Goal: Navigation & Orientation: Find specific page/section

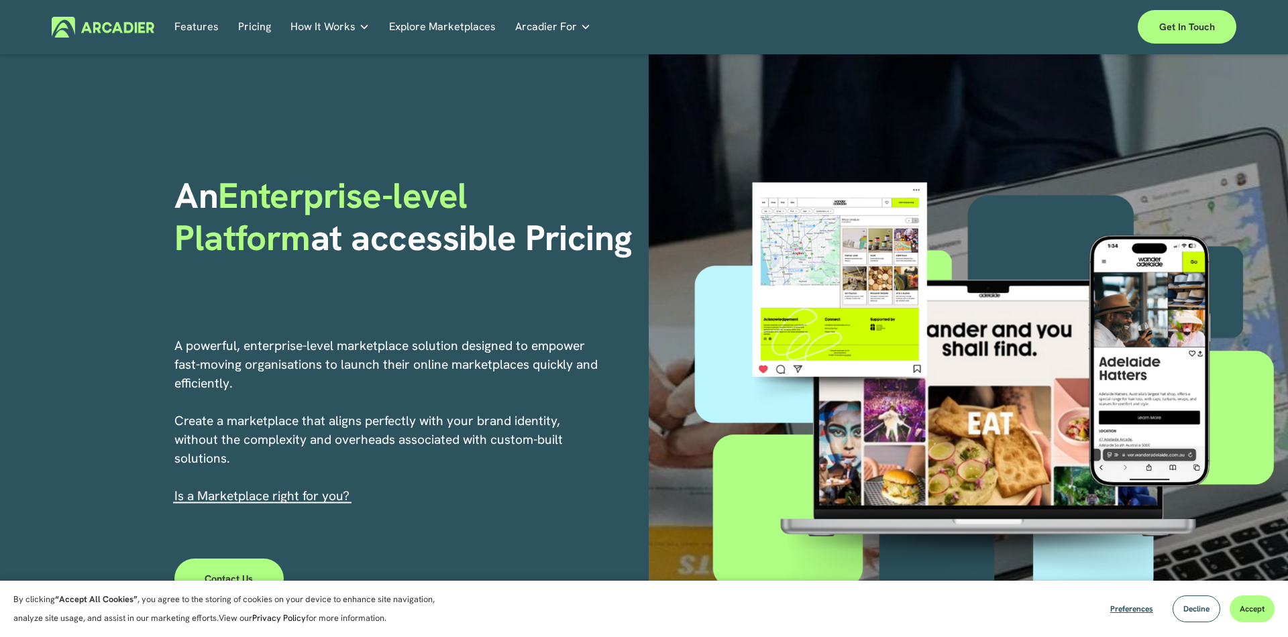
drag, startPoint x: 296, startPoint y: 210, endPoint x: 424, endPoint y: 263, distance: 138.6
click at [424, 263] on div "An Enterprise-level Platform at accessible Pricing" at bounding box center [406, 246] width 465 height 142
click at [327, 274] on div "An Enterprise-level Platform at accessible Pricing" at bounding box center [406, 246] width 465 height 142
click at [1200, 610] on span "Decline" at bounding box center [1196, 609] width 26 height 11
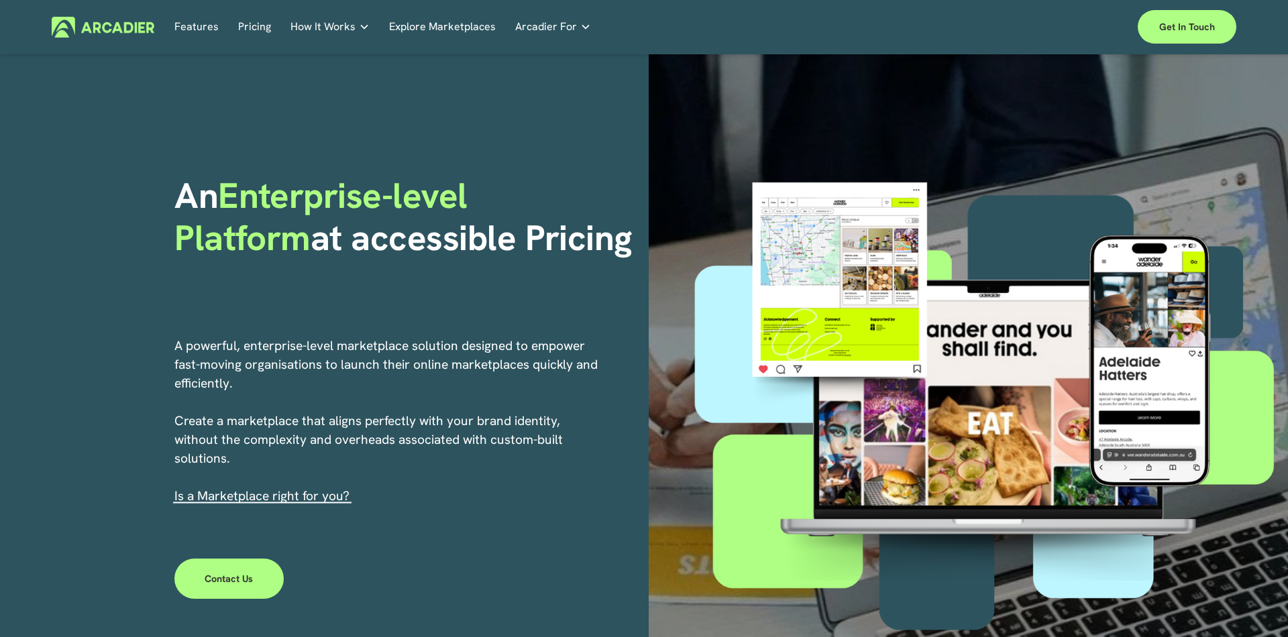
click at [266, 28] on link "Pricing" at bounding box center [254, 27] width 33 height 21
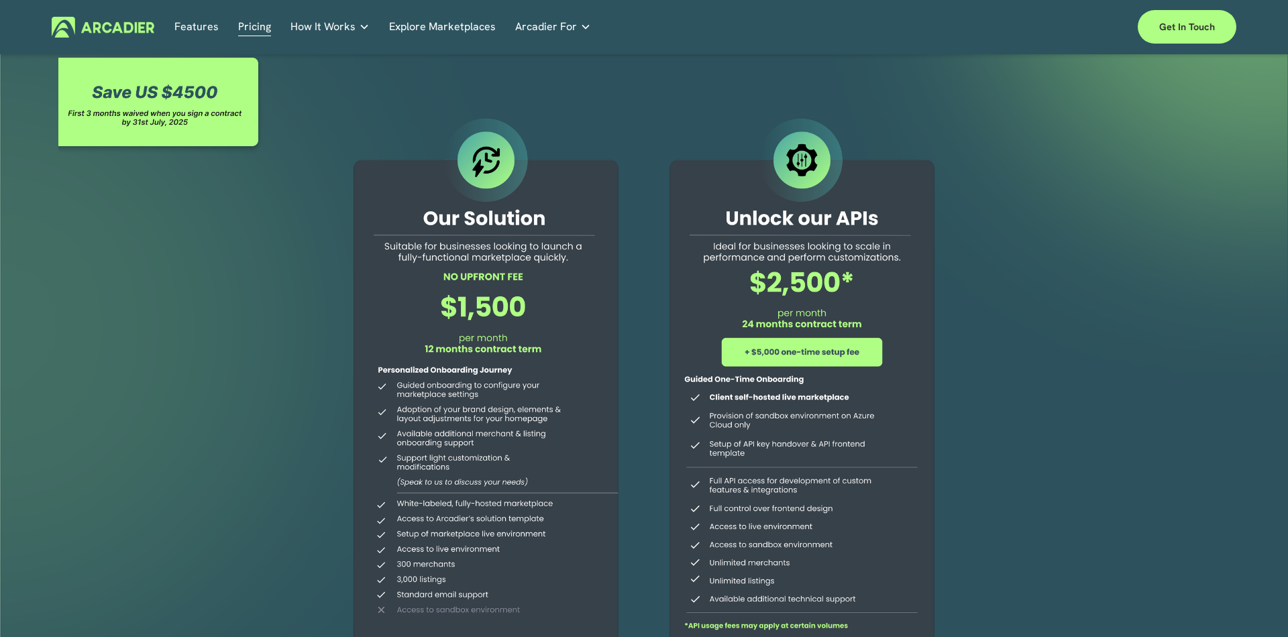
click at [445, 23] on link "Explore Marketplaces" at bounding box center [442, 27] width 107 height 21
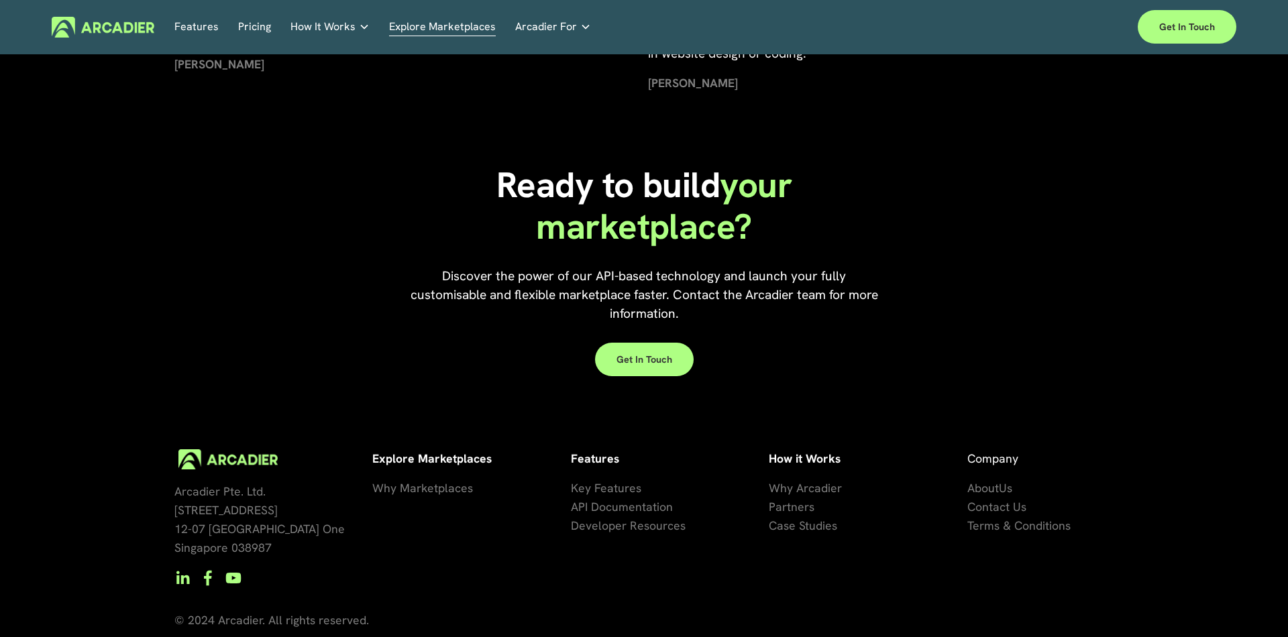
scroll to position [2989, 0]
click at [620, 509] on span "API Documentation" at bounding box center [622, 506] width 102 height 15
click at [635, 524] on span "Developer Resources" at bounding box center [628, 525] width 115 height 15
